Goal: Task Accomplishment & Management: Use online tool/utility

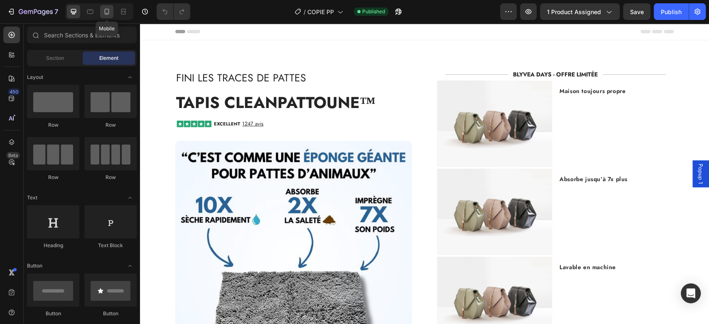
click at [104, 7] on icon at bounding box center [107, 11] width 8 height 8
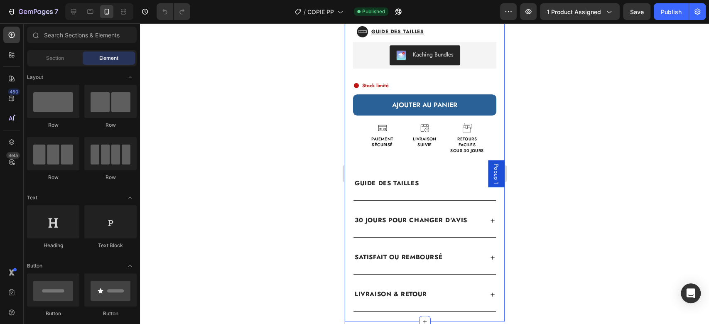
scroll to position [303, 0]
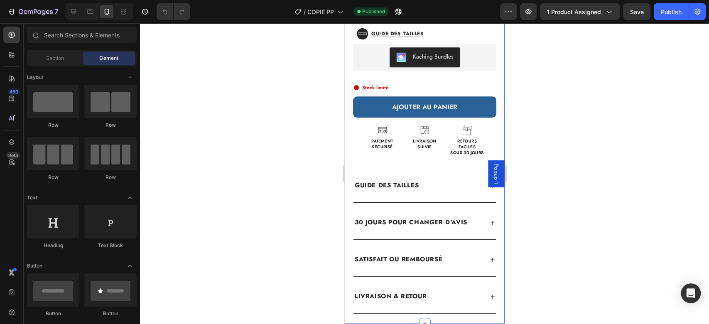
click at [383, 152] on div "Fini les traces de pattes Heading Tapis CleanPattoune™ (P) Title EXCELLENT 1247…" at bounding box center [424, 29] width 160 height 567
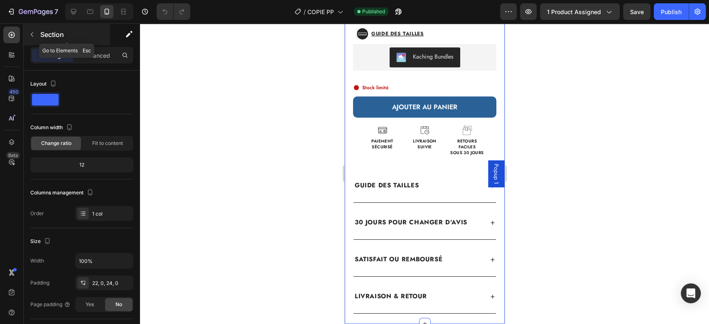
click at [34, 37] on icon "button" at bounding box center [32, 34] width 7 height 7
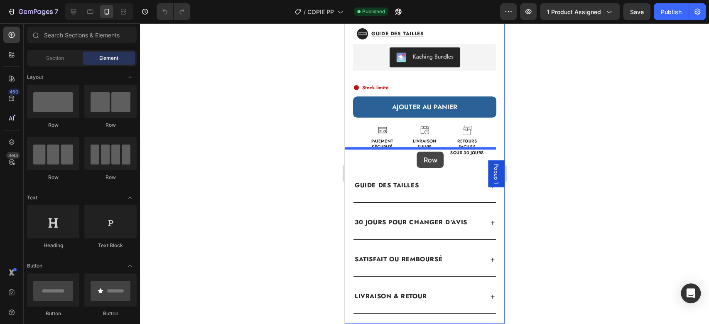
drag, startPoint x: 441, startPoint y: 123, endPoint x: 416, endPoint y: 152, distance: 37.6
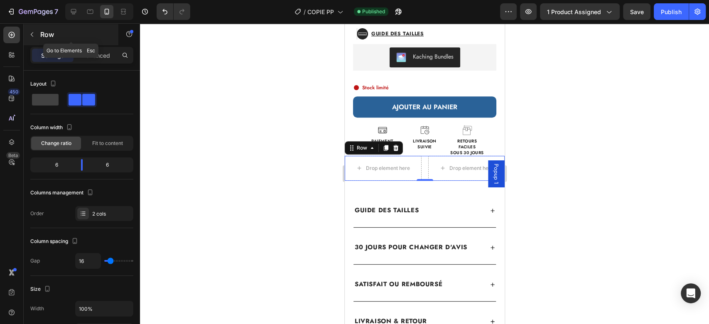
click at [33, 31] on icon "button" at bounding box center [32, 34] width 7 height 7
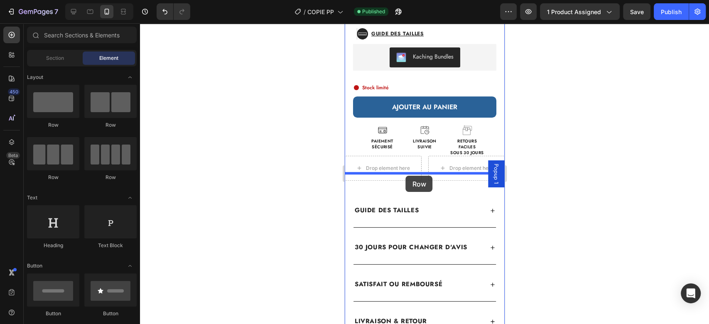
drag, startPoint x: 404, startPoint y: 133, endPoint x: 406, endPoint y: 176, distance: 42.4
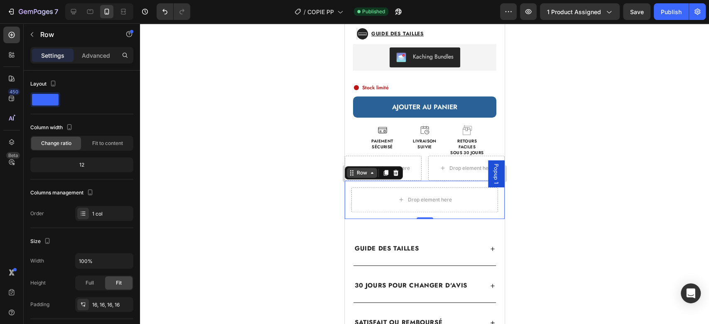
click at [363, 169] on div "Row" at bounding box center [362, 172] width 14 height 7
click at [420, 169] on div "Drop element here Drop element here Row" at bounding box center [424, 168] width 160 height 25
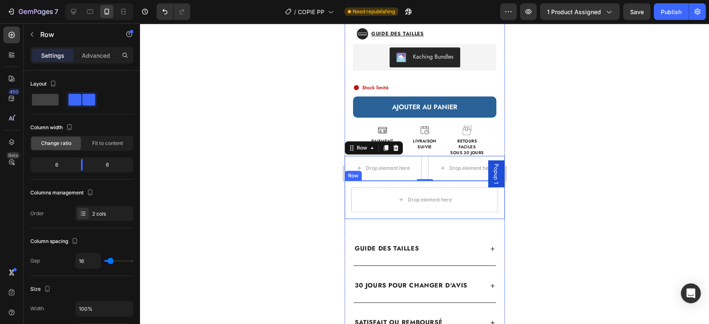
click at [491, 206] on div "Drop element here Row" at bounding box center [424, 200] width 160 height 38
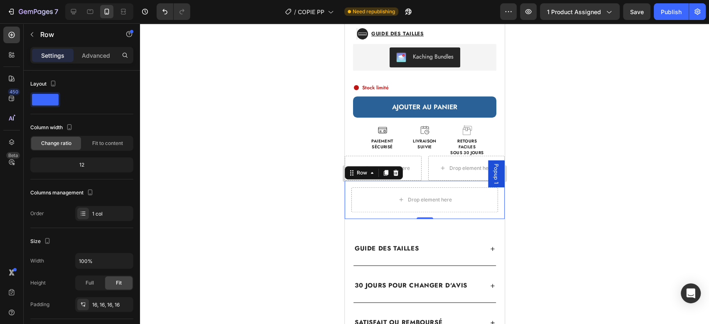
click at [425, 208] on div "Drop element here Row 0" at bounding box center [424, 200] width 160 height 38
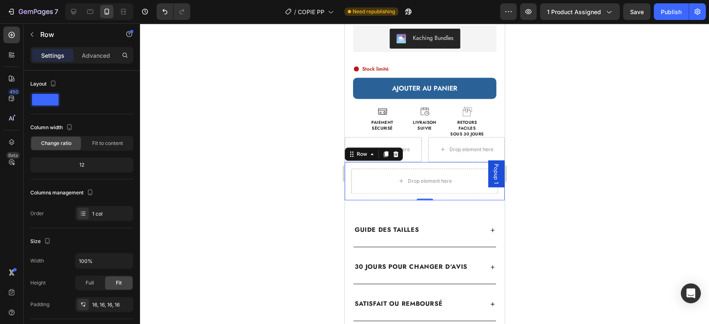
scroll to position [329, 0]
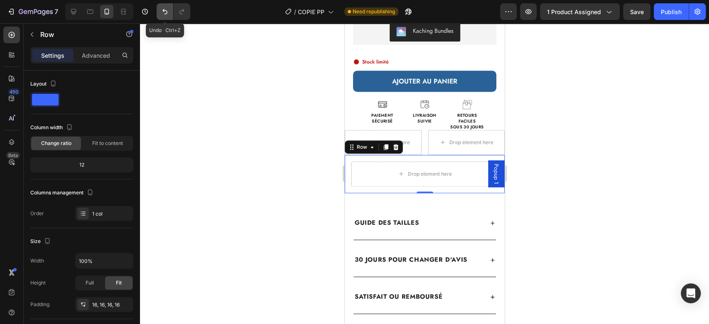
click at [164, 10] on icon "Undo/Redo" at bounding box center [164, 11] width 5 height 5
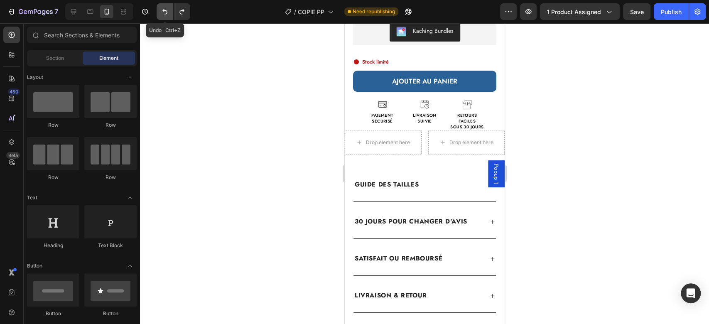
click at [164, 10] on icon "Undo/Redo" at bounding box center [164, 11] width 5 height 5
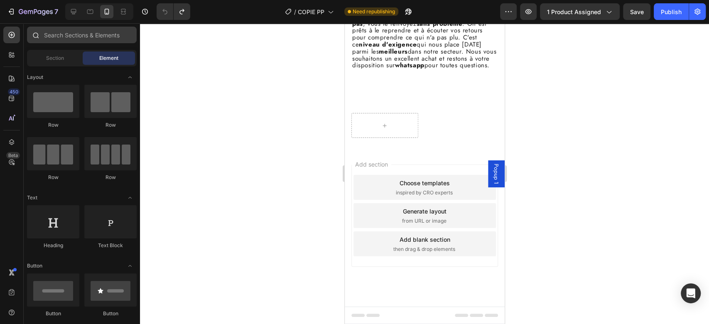
scroll to position [2633, 0]
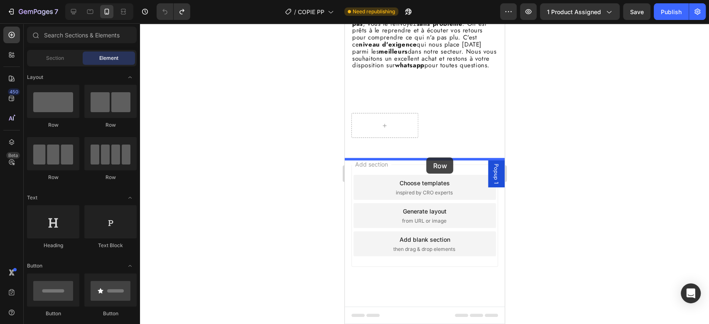
drag, startPoint x: 459, startPoint y: 119, endPoint x: 426, endPoint y: 157, distance: 50.6
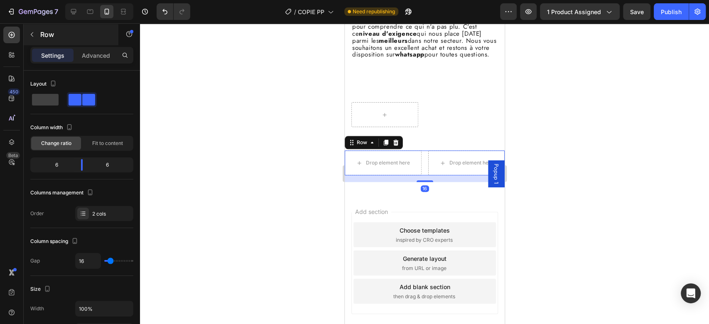
click at [29, 34] on icon "button" at bounding box center [32, 34] width 7 height 7
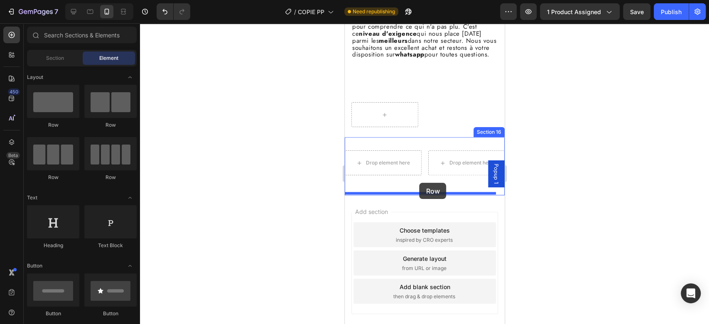
drag, startPoint x: 416, startPoint y: 126, endPoint x: 419, endPoint y: 183, distance: 57.0
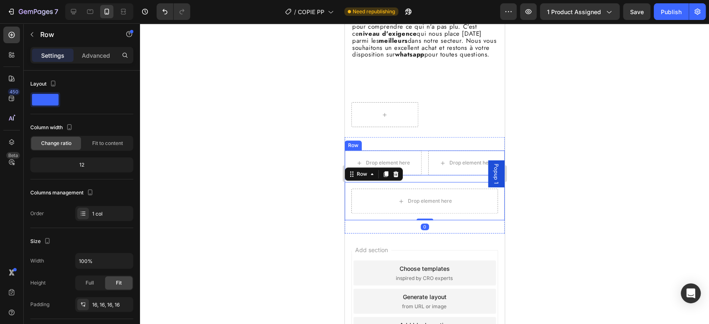
click at [419, 188] on div "Drop element here Drop element here Row Drop element here Row 0" at bounding box center [424, 185] width 160 height 70
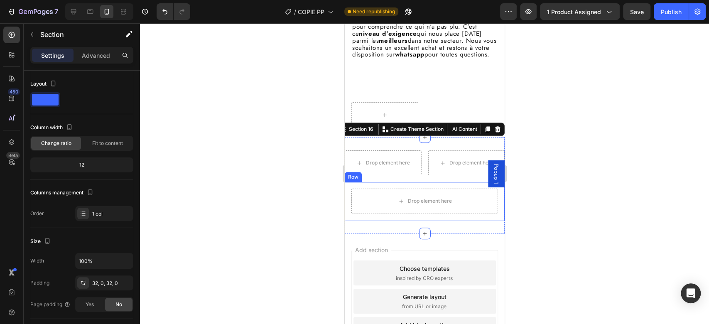
click at [417, 197] on div "Drop element here Row" at bounding box center [424, 201] width 160 height 38
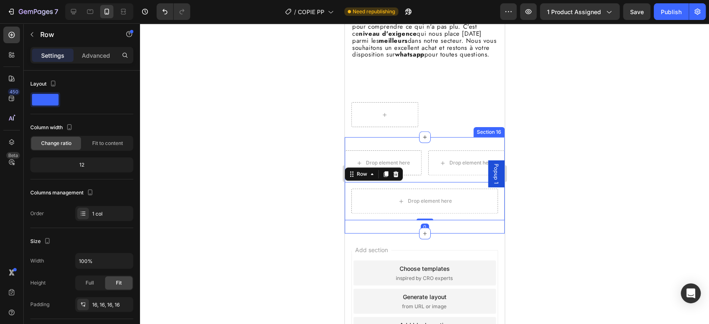
click at [468, 233] on div "Drop element here Drop element here Row Drop element here Row 0 Section 16" at bounding box center [424, 185] width 160 height 96
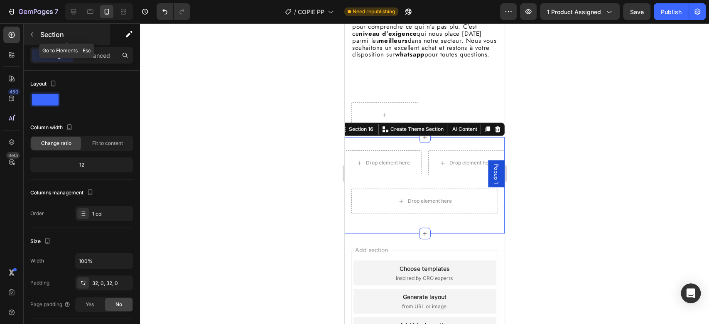
click at [35, 33] on button "button" at bounding box center [31, 34] width 13 height 13
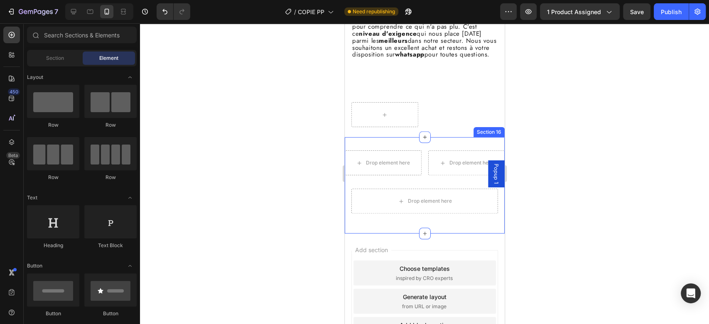
click at [374, 154] on div "Drop element here Drop element here Row Drop element here Row Section 16" at bounding box center [424, 185] width 160 height 96
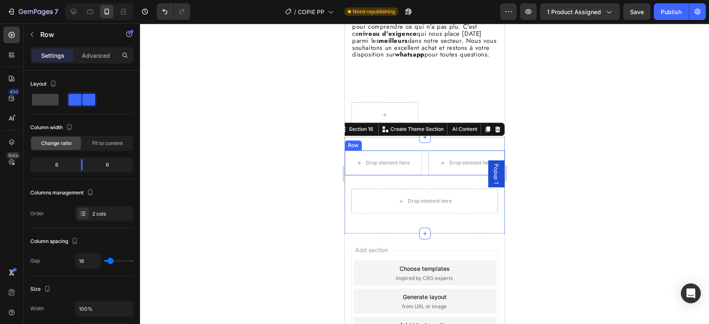
click at [419, 169] on div "Drop element here Drop element here Row" at bounding box center [424, 162] width 160 height 25
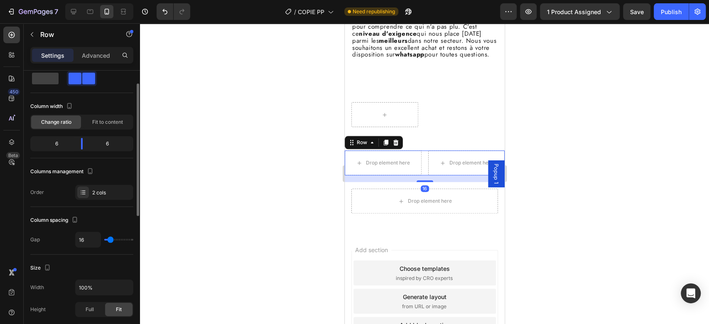
scroll to position [27, 0]
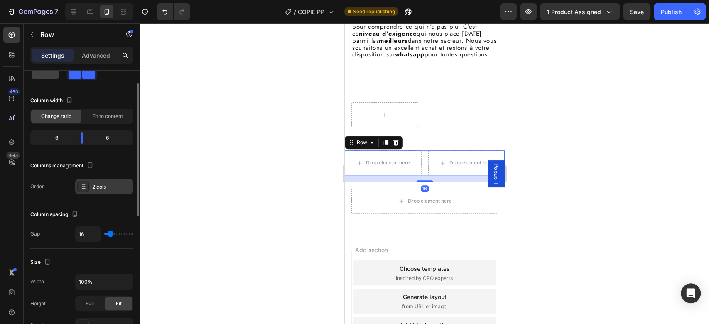
click at [106, 184] on div "2 cols" at bounding box center [111, 186] width 39 height 7
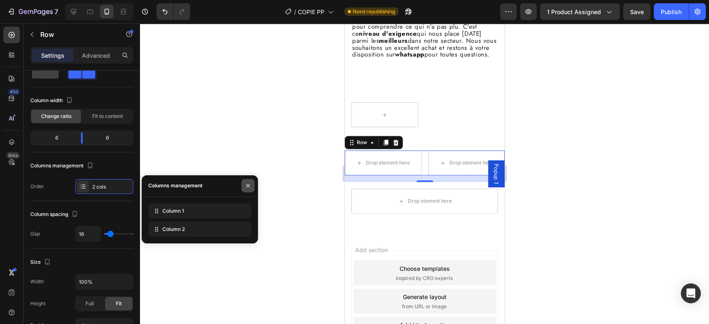
click at [247, 186] on icon "button" at bounding box center [247, 185] width 3 height 3
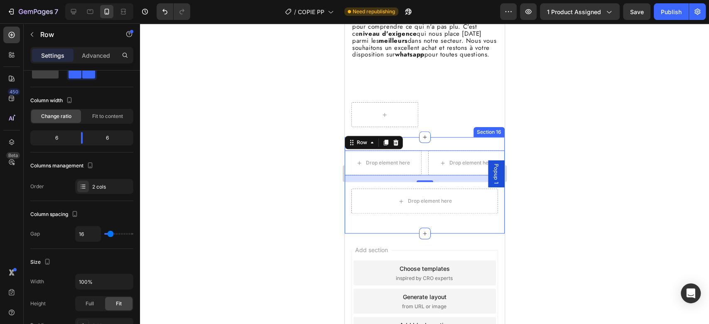
click at [421, 157] on div "Drop element here Drop element here Row 16 Drop element here Row Section 16" at bounding box center [424, 185] width 160 height 96
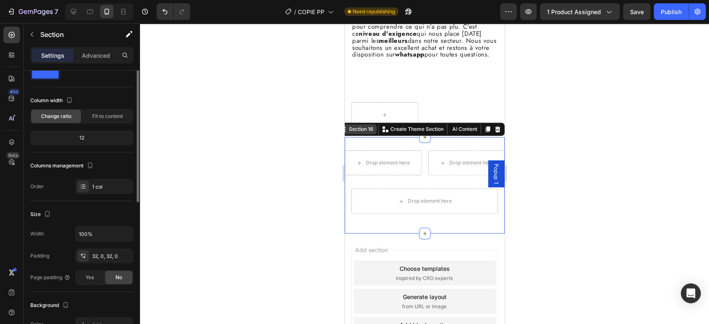
scroll to position [0, 0]
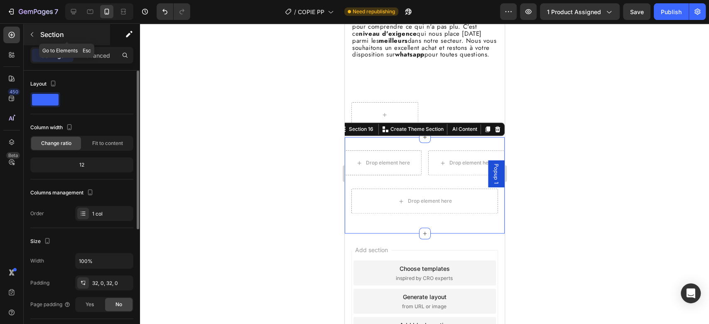
click at [30, 30] on button "button" at bounding box center [31, 34] width 13 height 13
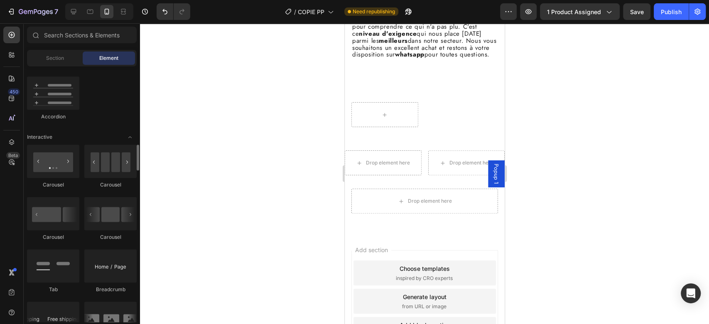
scroll to position [793, 0]
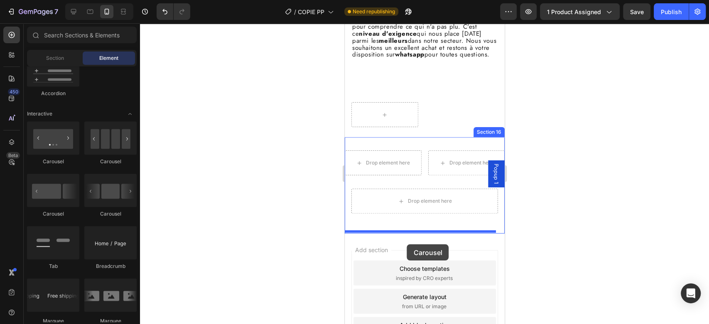
drag, startPoint x: 405, startPoint y: 172, endPoint x: 406, endPoint y: 244, distance: 71.8
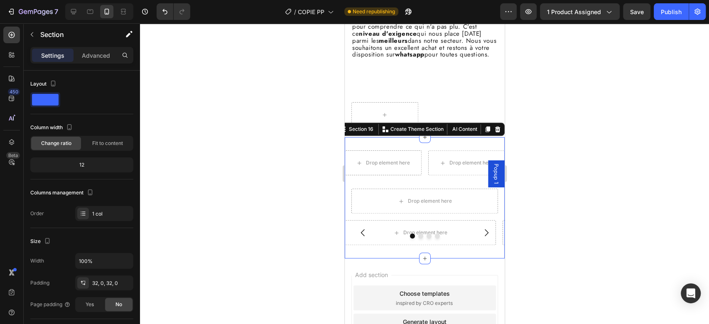
click at [445, 187] on div "Drop element here Drop element here Row Drop element here Row Drop element here…" at bounding box center [424, 197] width 160 height 95
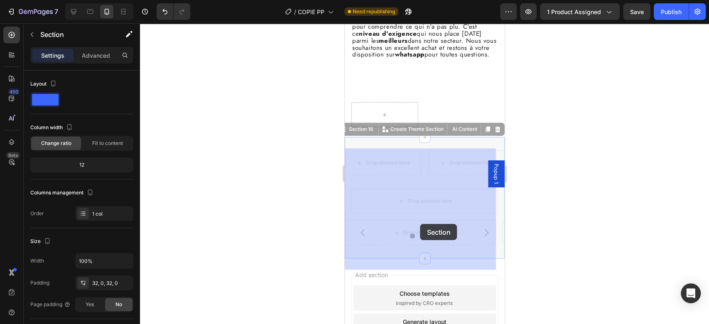
drag, startPoint x: 429, startPoint y: 186, endPoint x: 417, endPoint y: 198, distance: 17.0
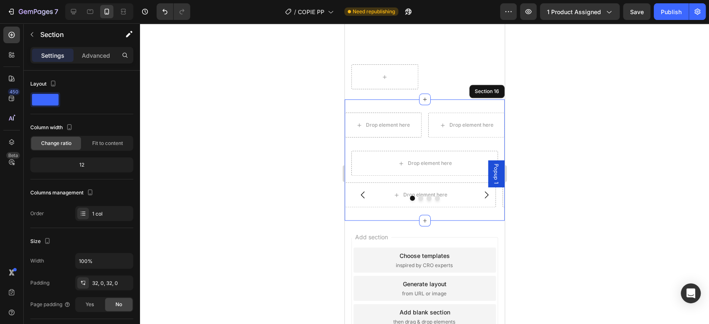
scroll to position [2672, 0]
click at [481, 198] on icon "Carousel Next Arrow" at bounding box center [486, 193] width 10 height 10
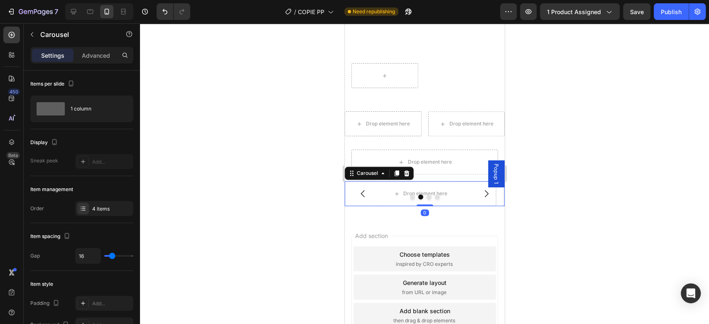
click at [481, 198] on icon "Carousel Next Arrow" at bounding box center [486, 193] width 10 height 10
click at [422, 136] on div "Drop element here Drop element here Row" at bounding box center [424, 123] width 160 height 25
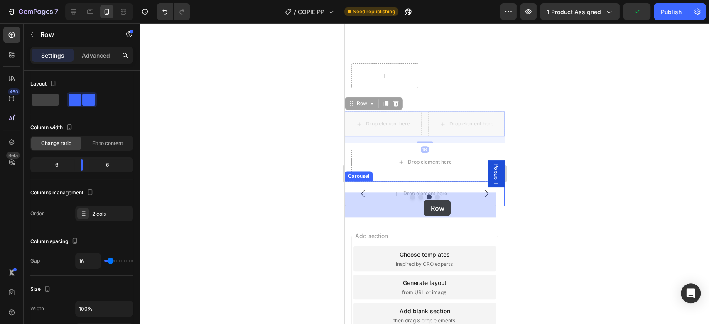
drag, startPoint x: 421, startPoint y: 140, endPoint x: 423, endPoint y: 200, distance: 59.4
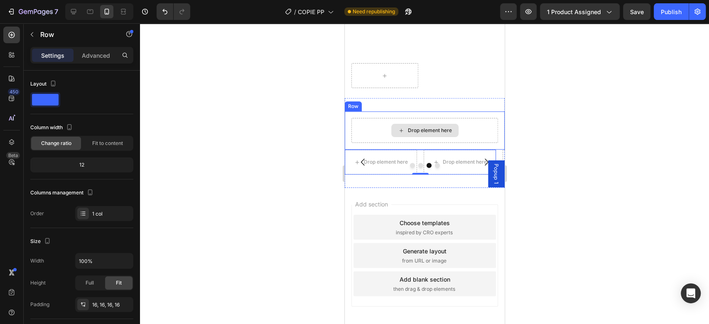
click at [459, 143] on div "Drop element here" at bounding box center [424, 130] width 147 height 25
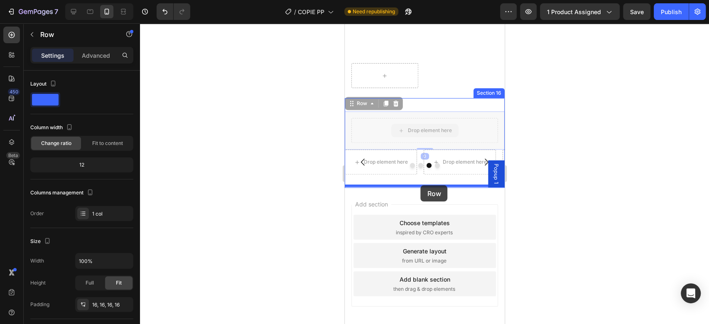
drag, startPoint x: 468, startPoint y: 144, endPoint x: 420, endPoint y: 185, distance: 63.0
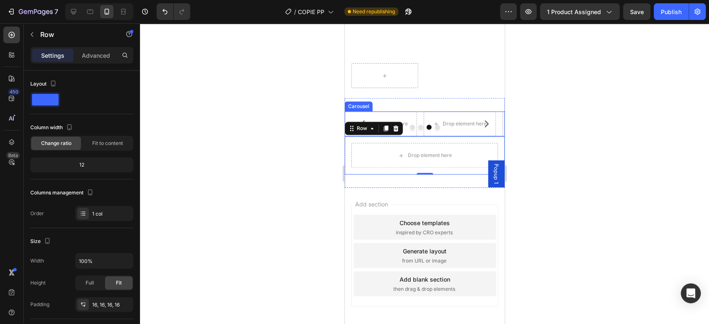
click at [481, 129] on icon "Carousel Next Arrow" at bounding box center [486, 124] width 10 height 10
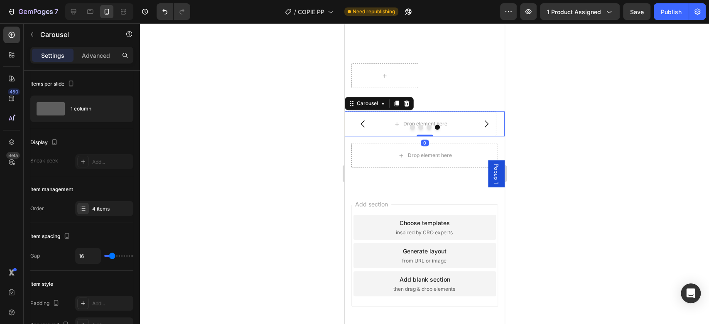
click at [481, 129] on icon "Carousel Next Arrow" at bounding box center [486, 124] width 10 height 10
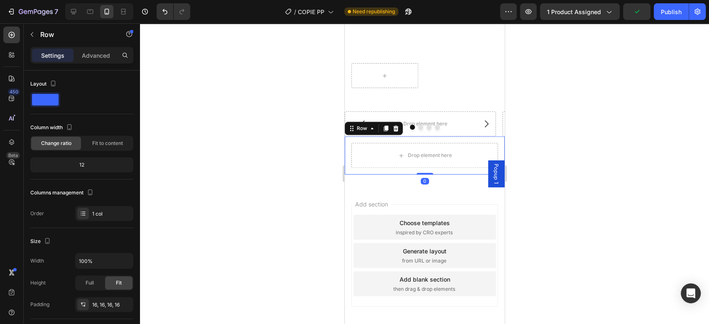
click at [408, 148] on div "Drop element here Row 0" at bounding box center [424, 155] width 160 height 38
click at [408, 111] on div "Drop element here Drop element here Drop element here Drop element here Row Dro…" at bounding box center [424, 143] width 160 height 90
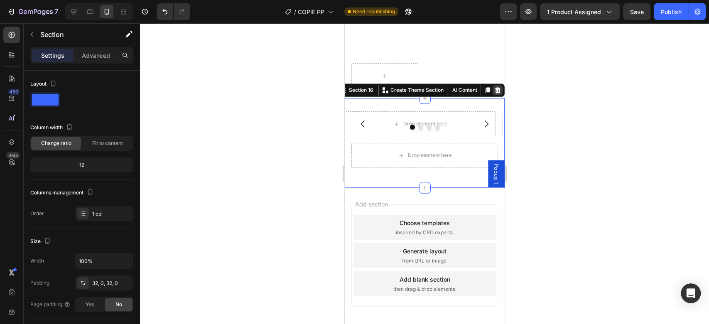
click at [492, 95] on div at bounding box center [497, 90] width 10 height 10
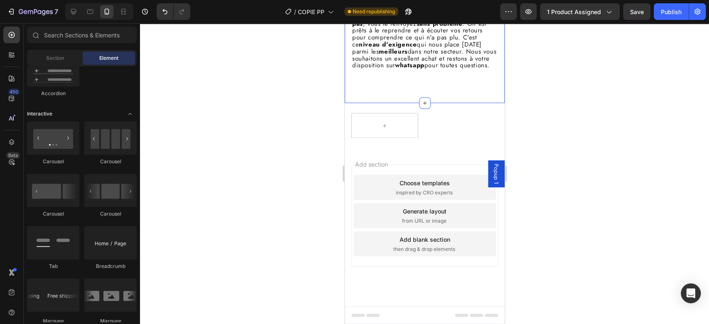
scroll to position [2633, 0]
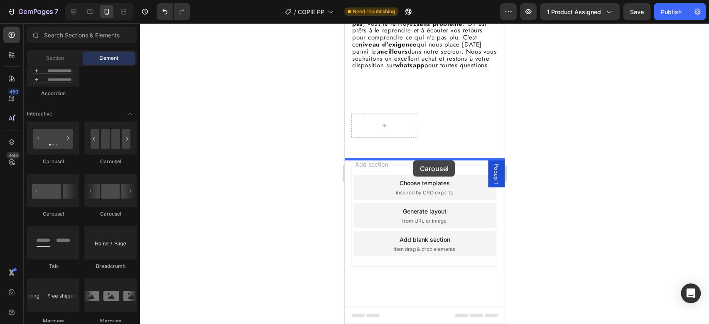
drag, startPoint x: 380, startPoint y: 163, endPoint x: 412, endPoint y: 155, distance: 33.3
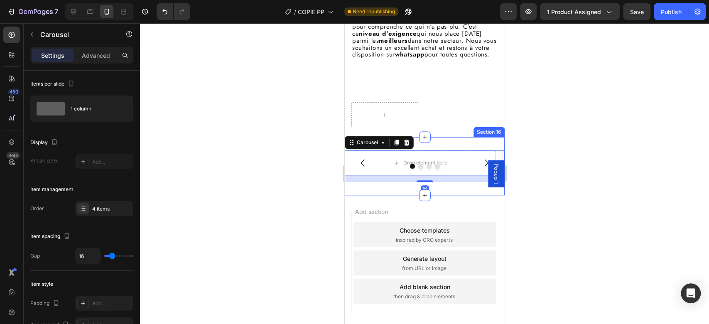
scroll to position [2672, 0]
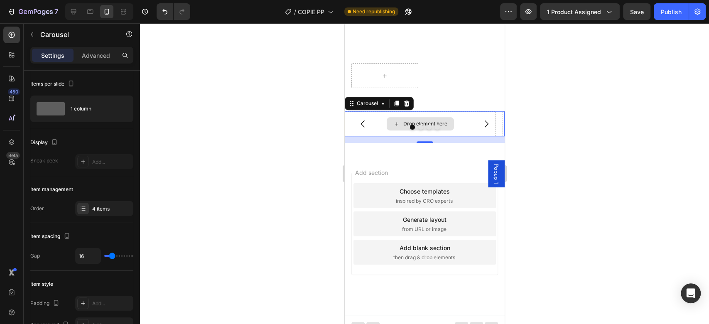
click at [420, 129] on div "Drop element here" at bounding box center [419, 123] width 67 height 13
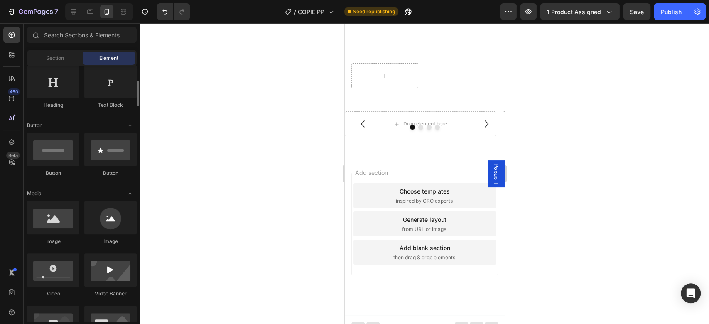
scroll to position [0, 0]
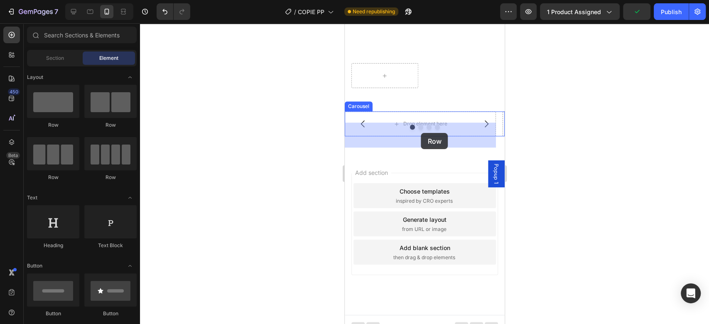
drag, startPoint x: 457, startPoint y: 131, endPoint x: 421, endPoint y: 133, distance: 36.2
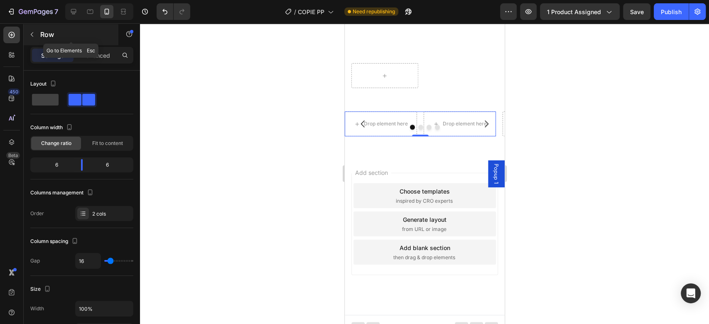
click at [36, 38] on button "button" at bounding box center [31, 34] width 13 height 13
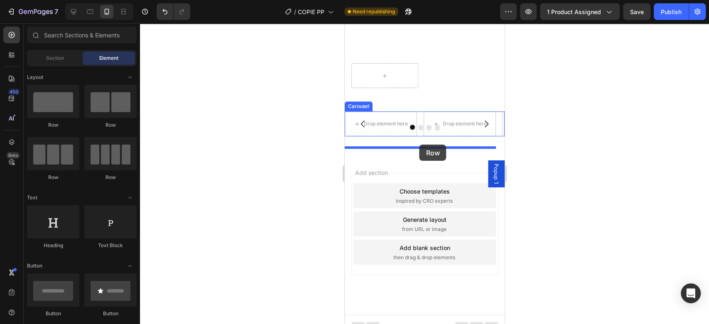
drag, startPoint x: 399, startPoint y: 119, endPoint x: 419, endPoint y: 144, distance: 32.8
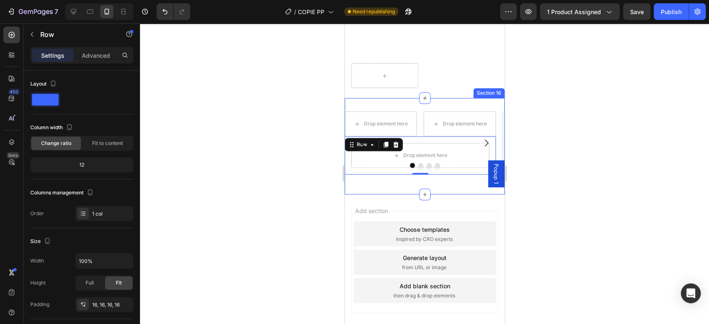
click at [447, 193] on div "Drop element here Drop element here Row Drop element here Row 0 Drop element he…" at bounding box center [424, 146] width 160 height 96
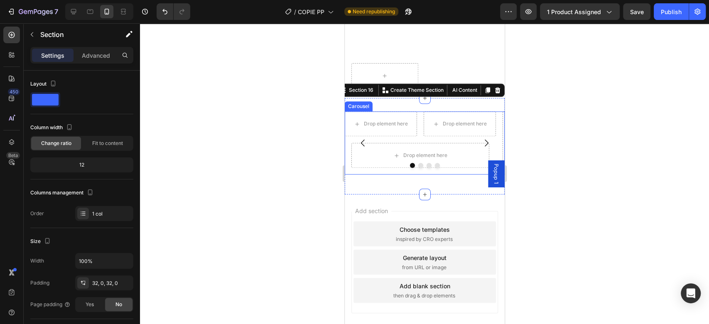
click at [481, 148] on icon "Carousel Next Arrow" at bounding box center [486, 143] width 10 height 10
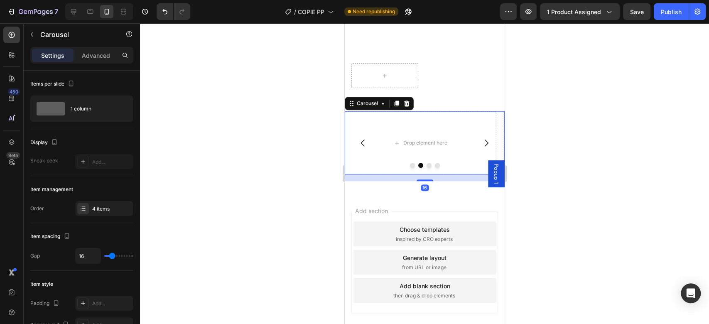
click at [484, 147] on icon "Carousel Next Arrow" at bounding box center [486, 142] width 4 height 7
click at [360, 148] on icon "Carousel Back Arrow" at bounding box center [362, 143] width 10 height 10
click at [418, 136] on div "Drop element here Drop element here Row" at bounding box center [419, 123] width 151 height 25
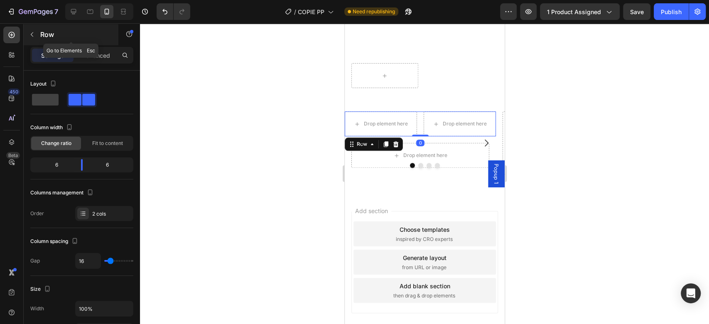
click at [35, 33] on button "button" at bounding box center [31, 34] width 13 height 13
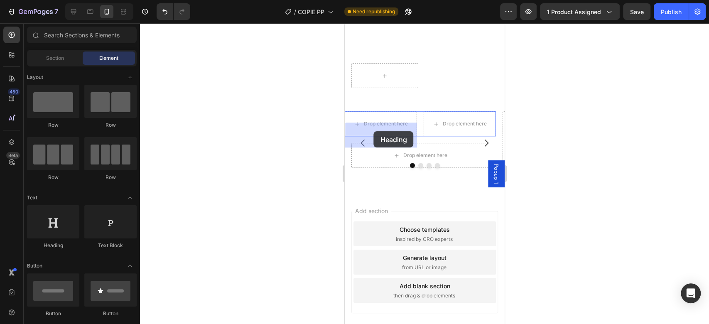
drag, startPoint x: 394, startPoint y: 251, endPoint x: 373, endPoint y: 131, distance: 121.3
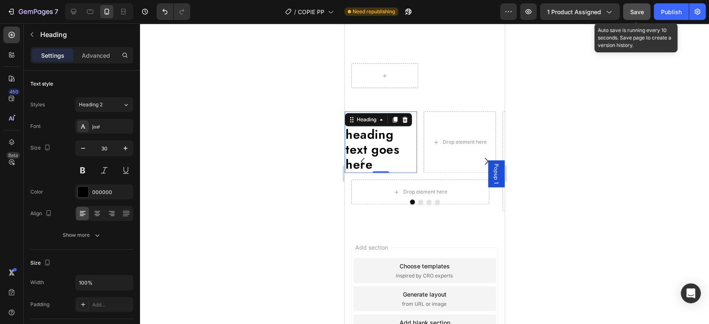
click at [639, 15] on div "Save" at bounding box center [637, 11] width 14 height 9
